Goal: Navigation & Orientation: Find specific page/section

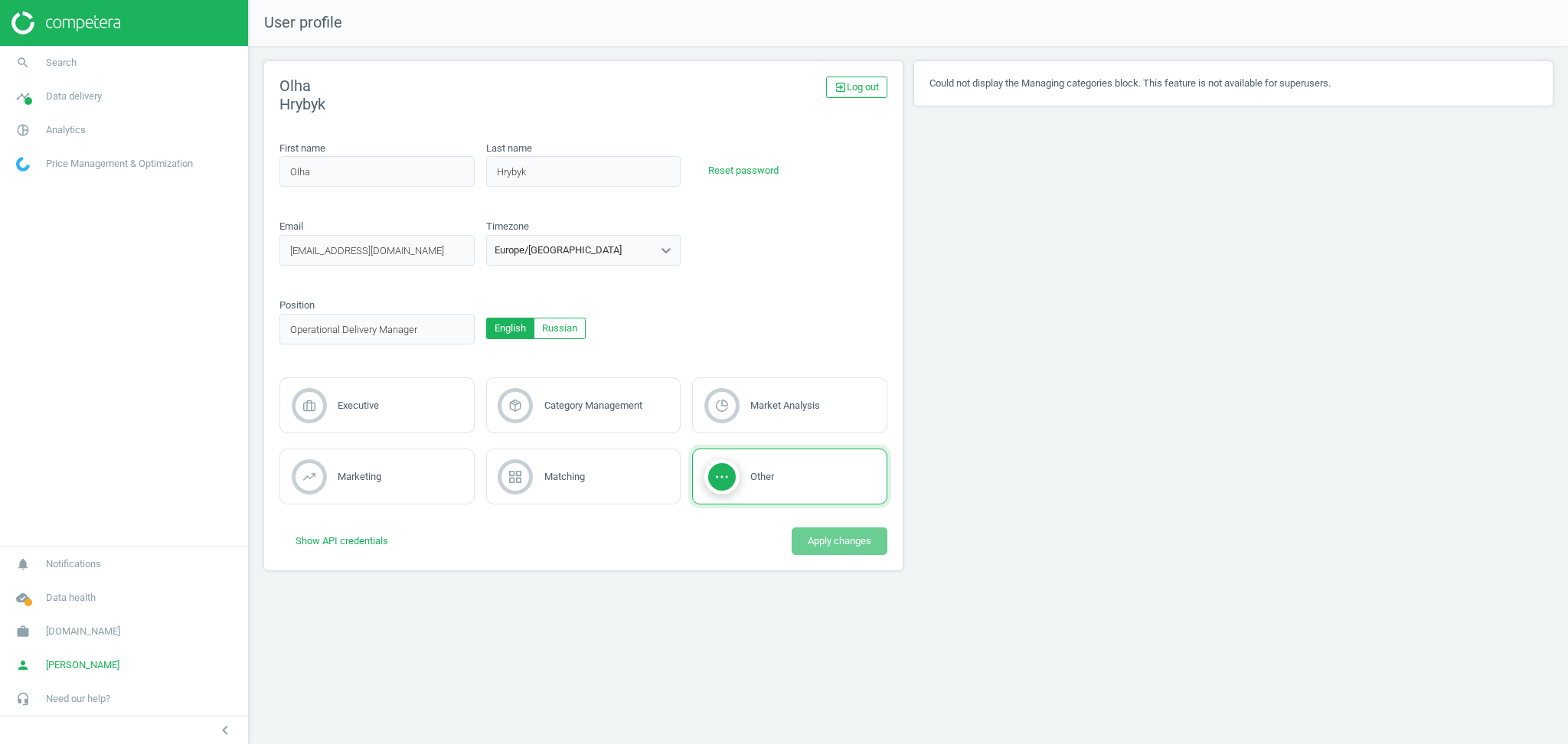
click at [51, 436] on nav "search Search timeline Data delivery Overview Matches dashboard Matches Rematch…" at bounding box center [123, 297] width 248 height 501
click at [57, 629] on span "[DOMAIN_NAME]" at bounding box center [83, 632] width 75 height 14
click at [75, 582] on span "Switch campaign" at bounding box center [51, 586] width 69 height 12
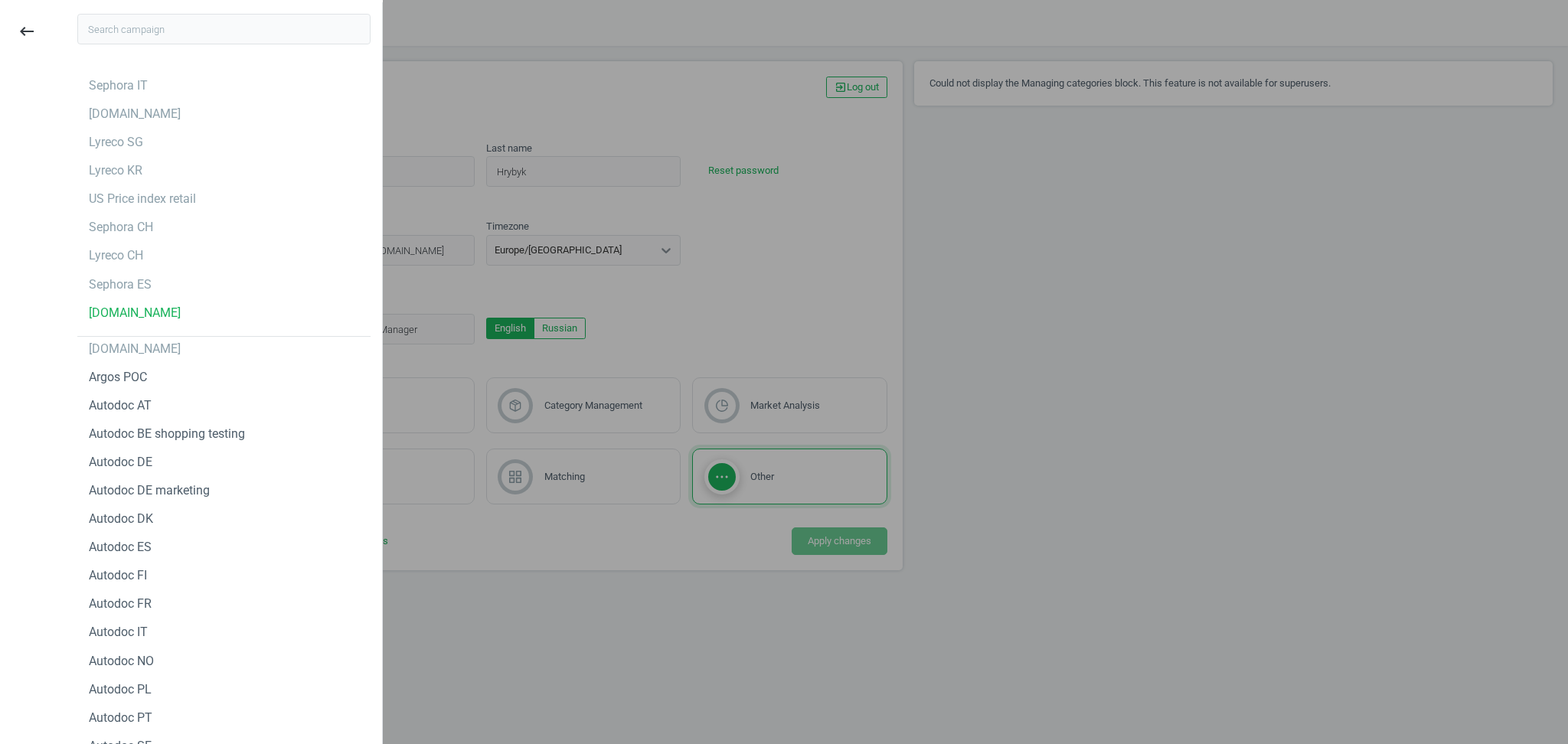
click at [500, 663] on div at bounding box center [784, 372] width 1568 height 744
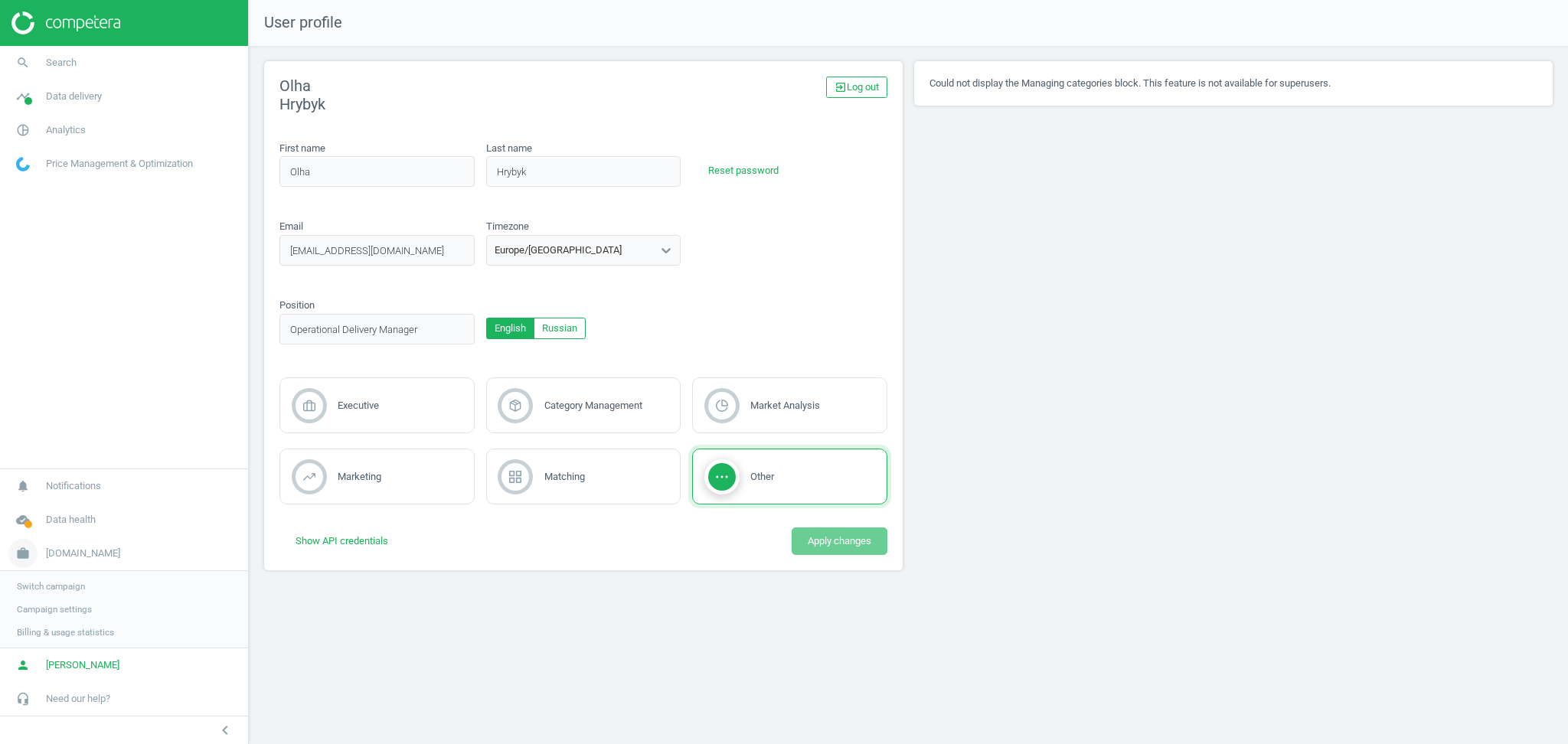
click at [82, 557] on span "[DOMAIN_NAME]" at bounding box center [83, 554] width 75 height 14
click at [59, 633] on span "[DOMAIN_NAME]" at bounding box center [83, 632] width 75 height 14
click at [47, 593] on link "Switch campaign" at bounding box center [123, 586] width 248 height 23
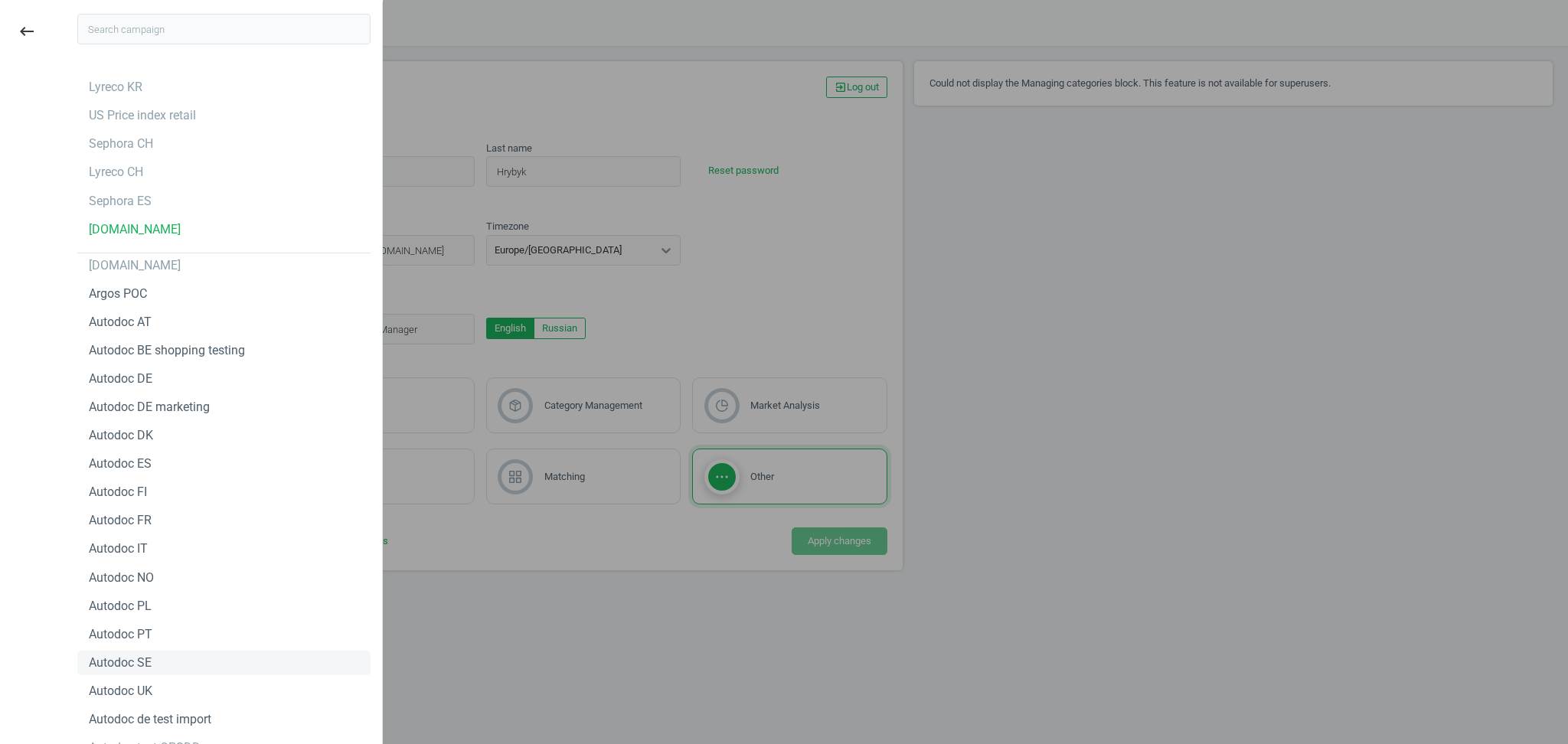
scroll to position [102, 0]
